Goal: Task Accomplishment & Management: Use online tool/utility

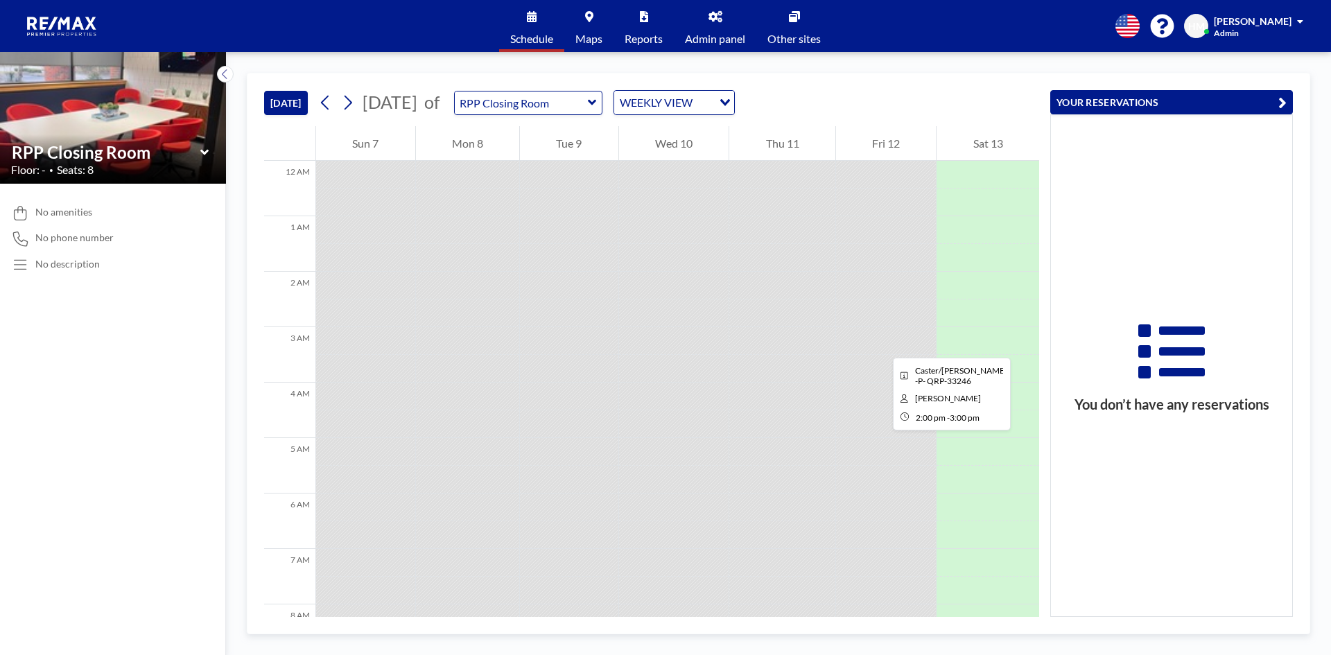
scroll to position [610, 0]
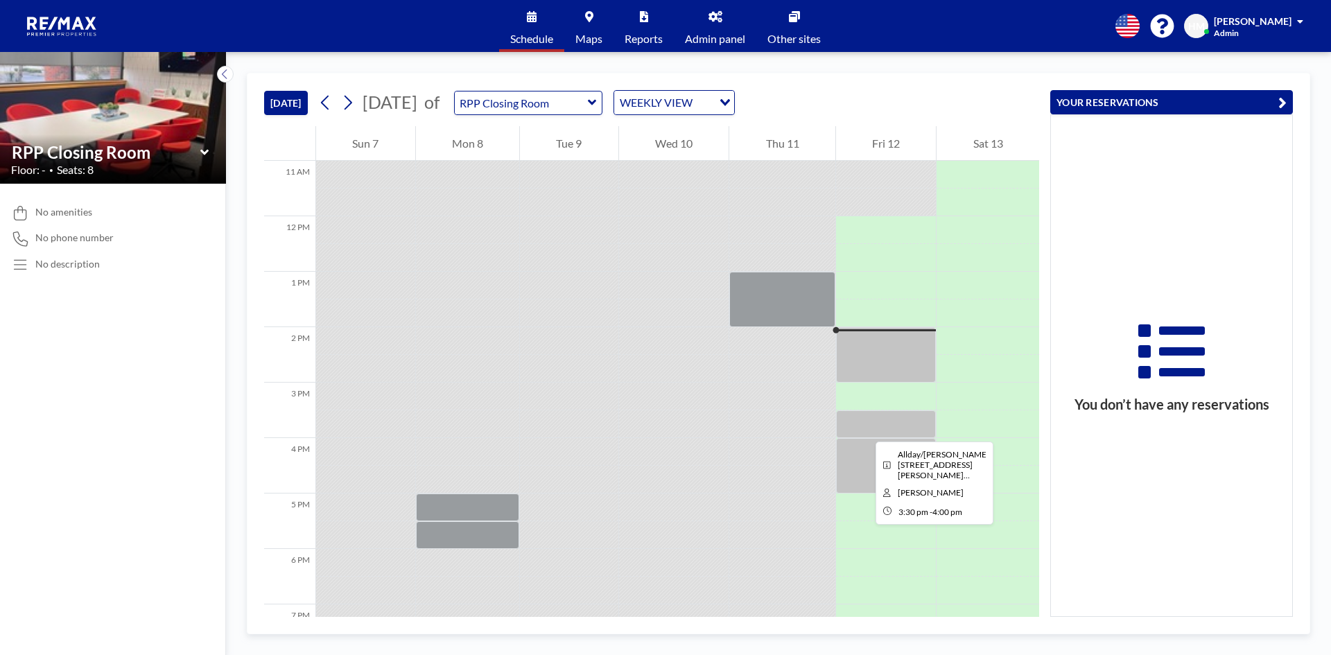
click at [864, 429] on div at bounding box center [886, 424] width 100 height 28
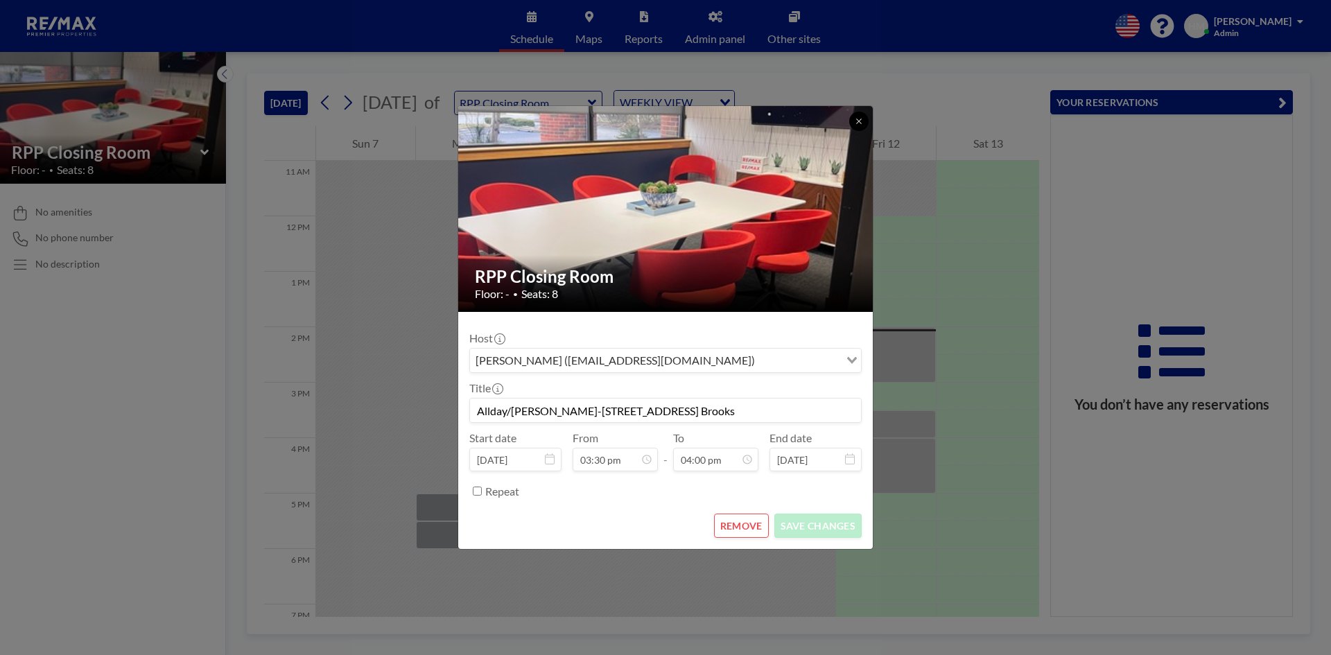
click at [855, 122] on icon at bounding box center [859, 121] width 8 height 8
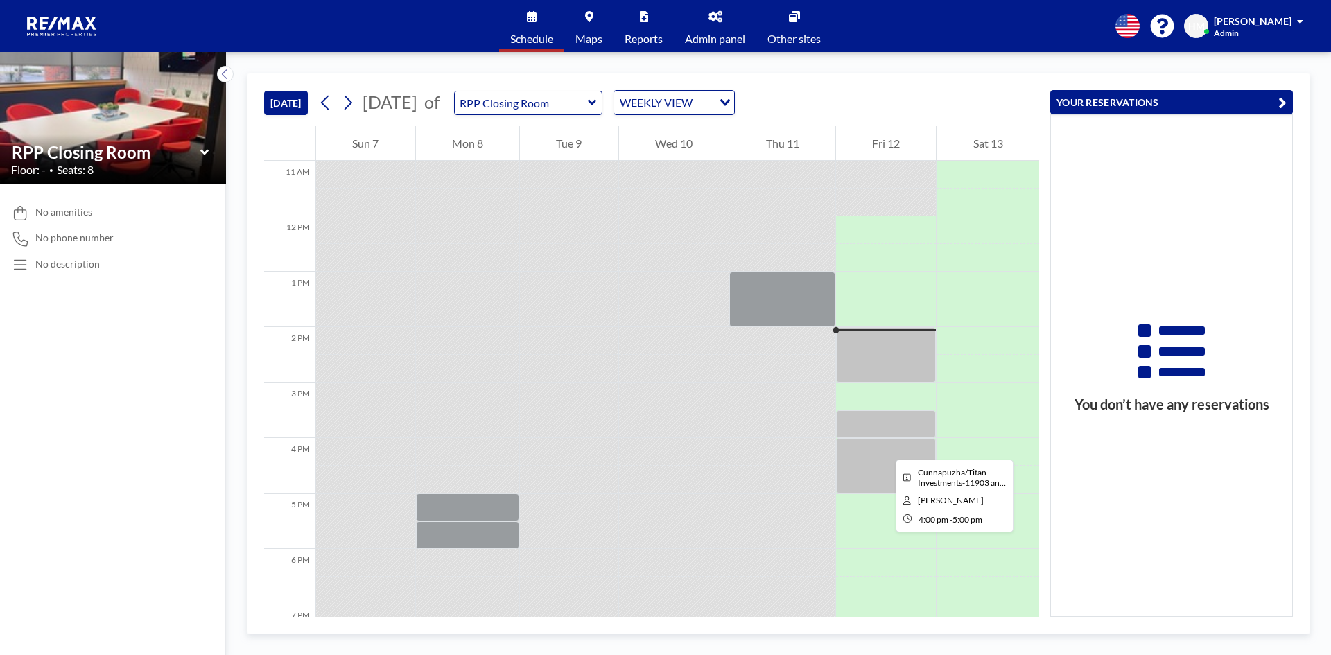
click at [884, 447] on div at bounding box center [886, 465] width 100 height 55
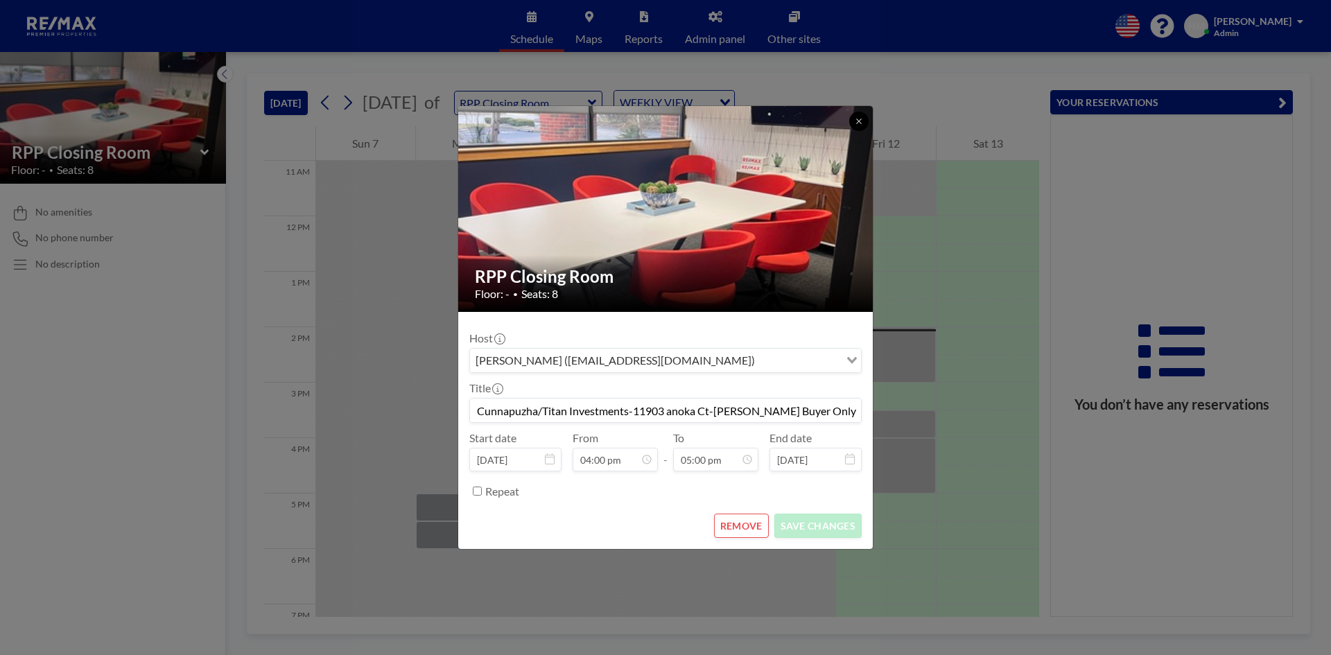
click at [857, 116] on button at bounding box center [858, 121] width 19 height 19
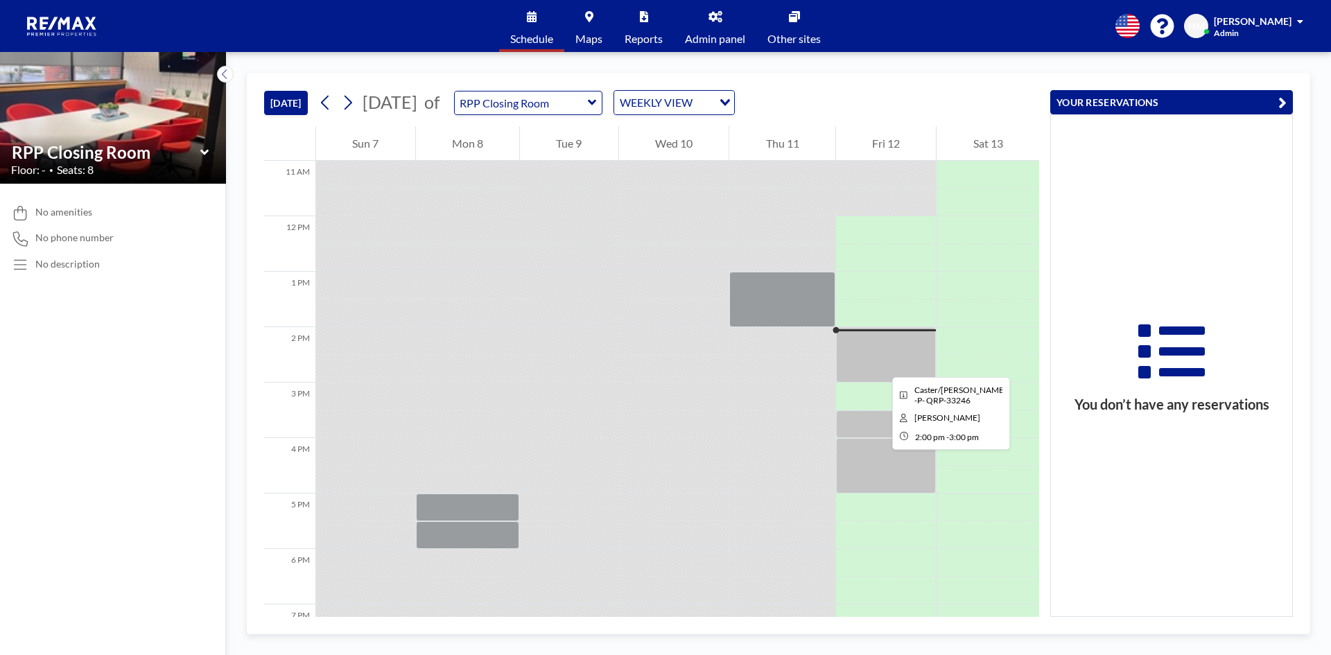
click at [881, 365] on div at bounding box center [886, 354] width 100 height 55
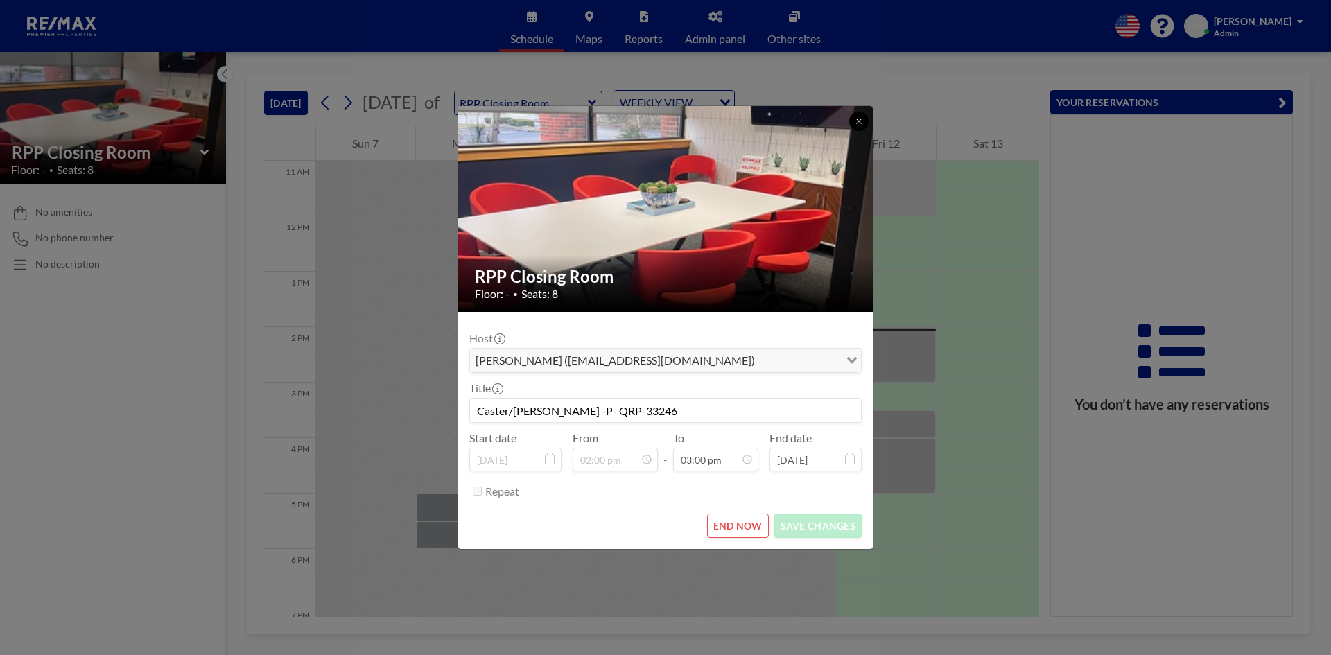
click at [862, 119] on icon at bounding box center [859, 121] width 8 height 8
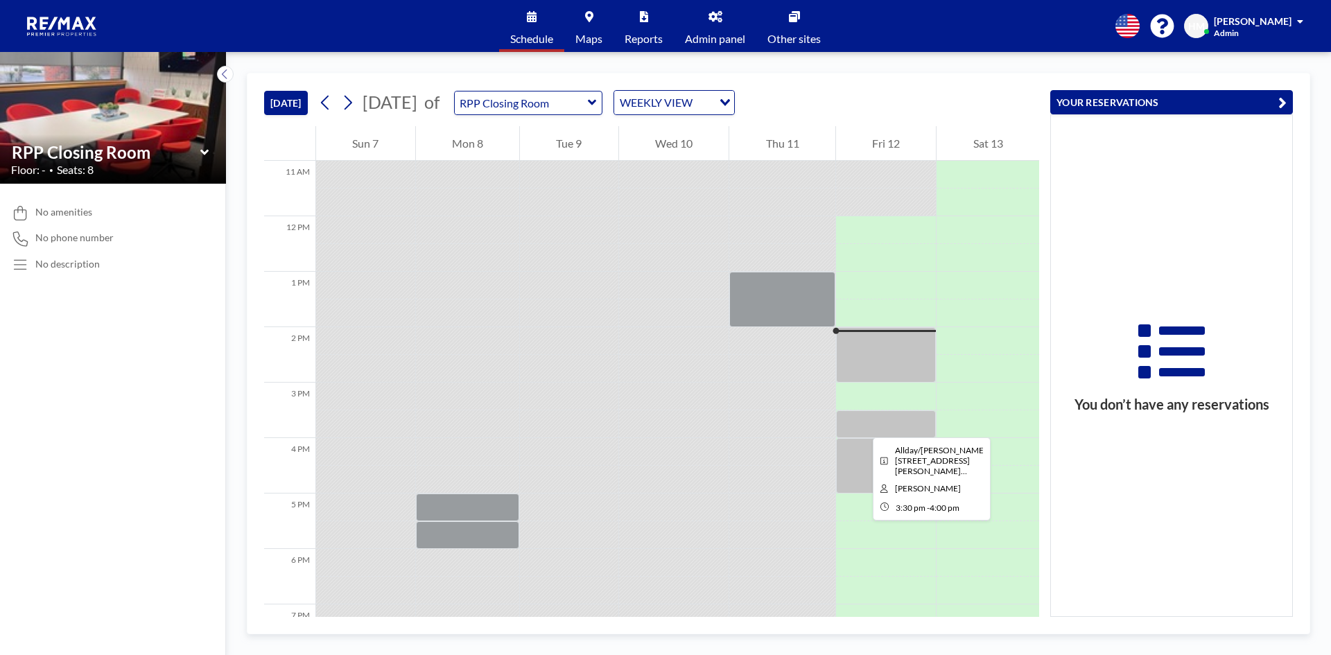
click at [862, 425] on div at bounding box center [886, 424] width 100 height 28
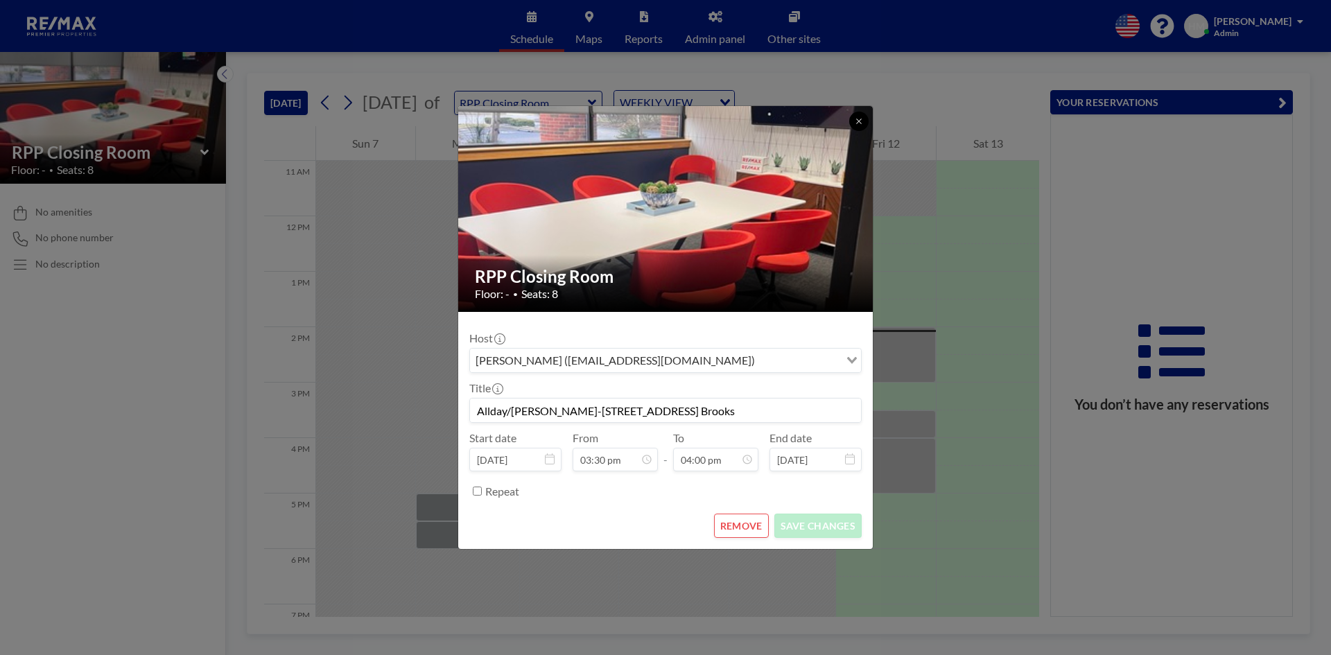
click at [856, 123] on icon at bounding box center [859, 121] width 8 height 8
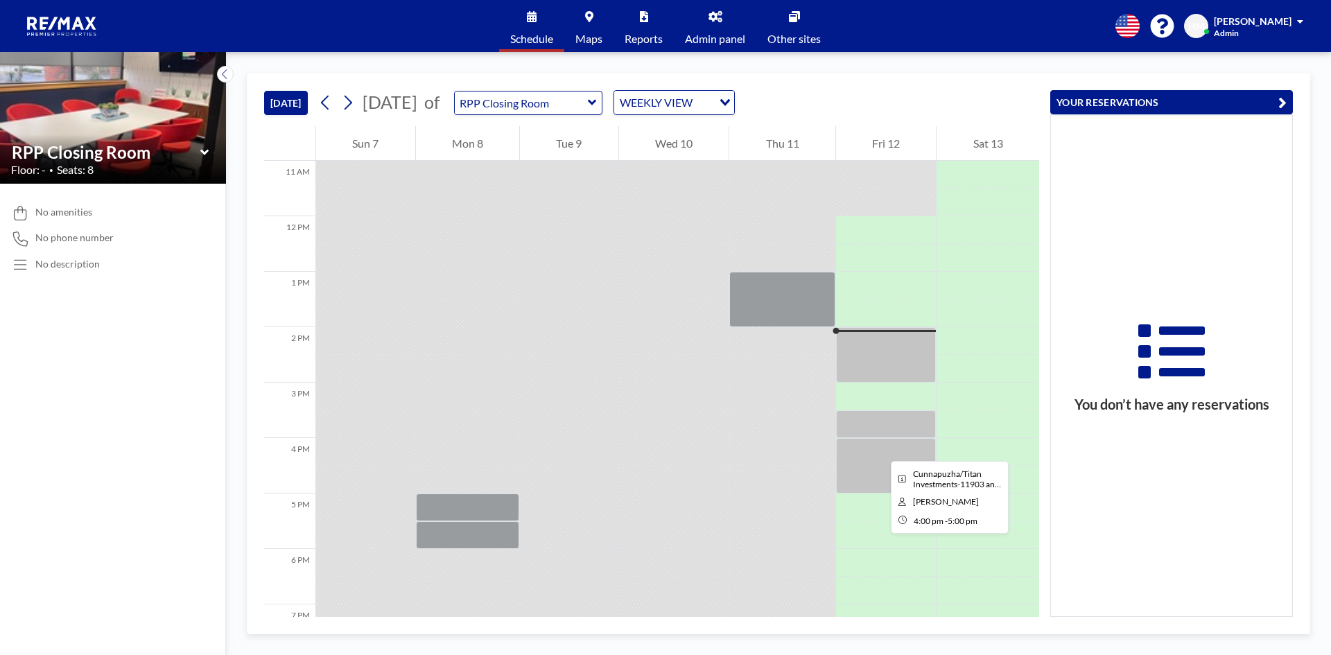
click at [880, 448] on div at bounding box center [886, 465] width 100 height 55
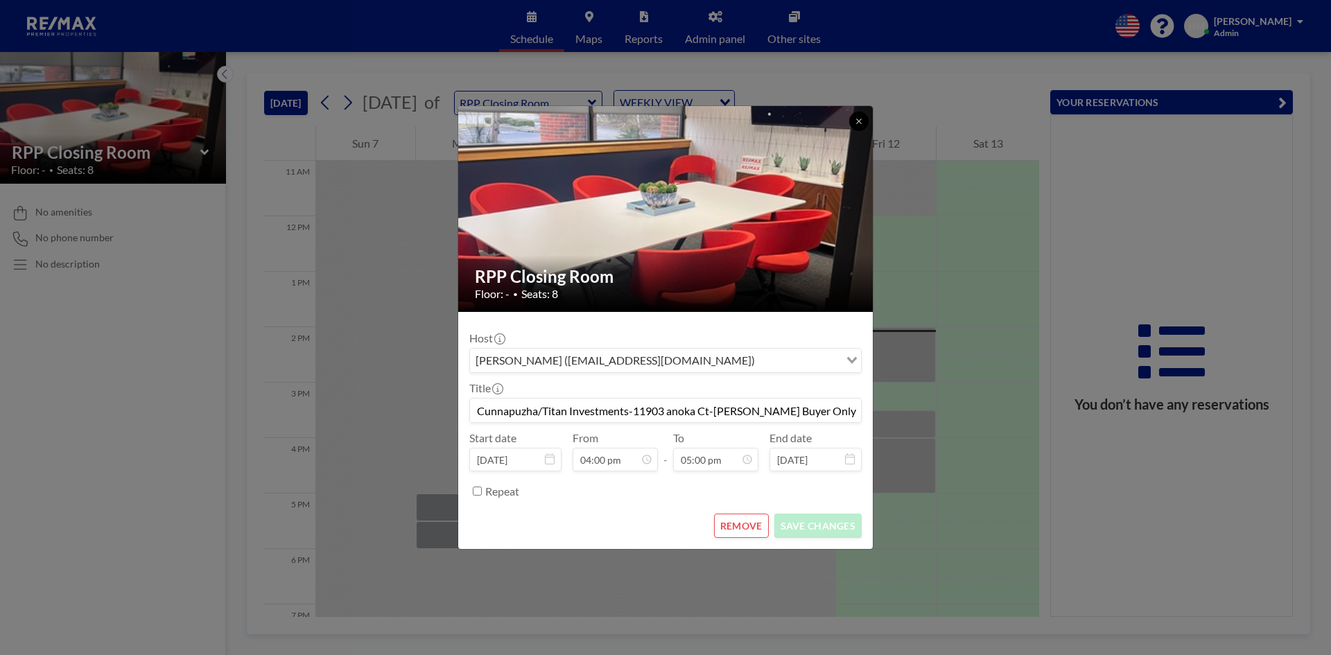
click at [858, 121] on icon at bounding box center [858, 121] width 5 height 5
